Goal: Purchase product/service

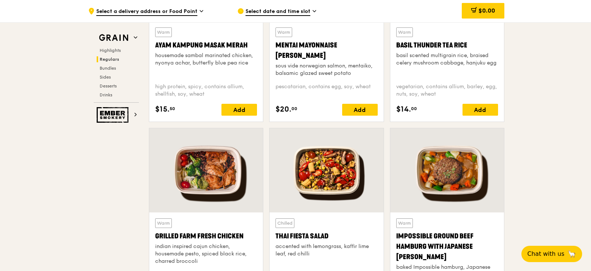
scroll to position [593, 0]
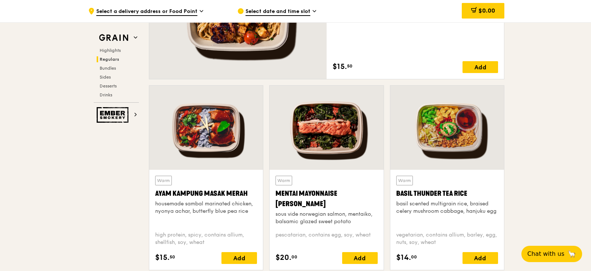
click at [403, 194] on div "Basil Thunder Tea Rice" at bounding box center [447, 193] width 102 height 10
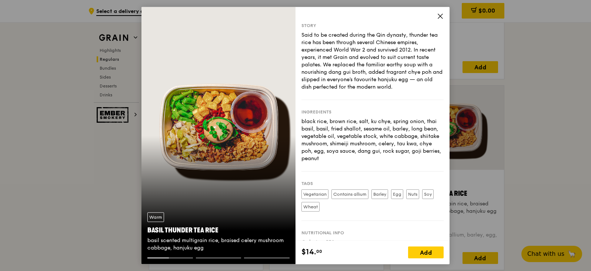
click at [437, 16] on icon at bounding box center [440, 16] width 7 height 7
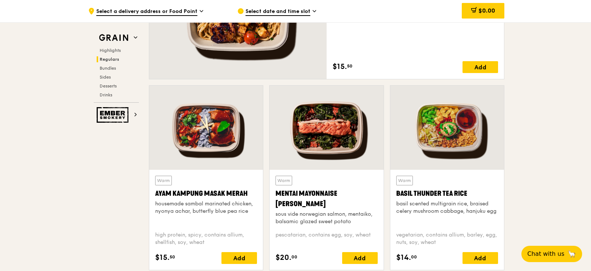
click at [400, 196] on div "Basil Thunder Tea Rice" at bounding box center [447, 193] width 102 height 10
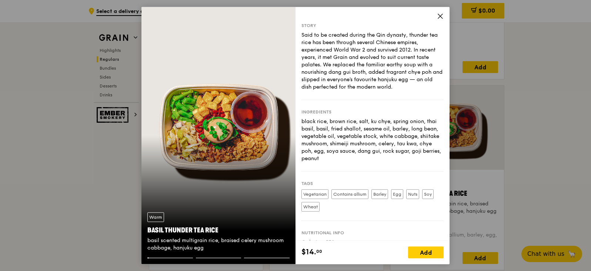
click at [400, 196] on label "Egg" at bounding box center [397, 194] width 12 height 10
drag, startPoint x: 220, startPoint y: 229, endPoint x: 147, endPoint y: 224, distance: 72.7
click at [147, 224] on div "Warm Basil Thunder Tea [PERSON_NAME] scented multigrain rice, braised celery mu…" at bounding box center [218, 231] width 154 height 51
copy div "Warm Basil Thunder Tea Rice"
click at [439, 19] on icon at bounding box center [440, 16] width 7 height 7
